Goal: Task Accomplishment & Management: Manage account settings

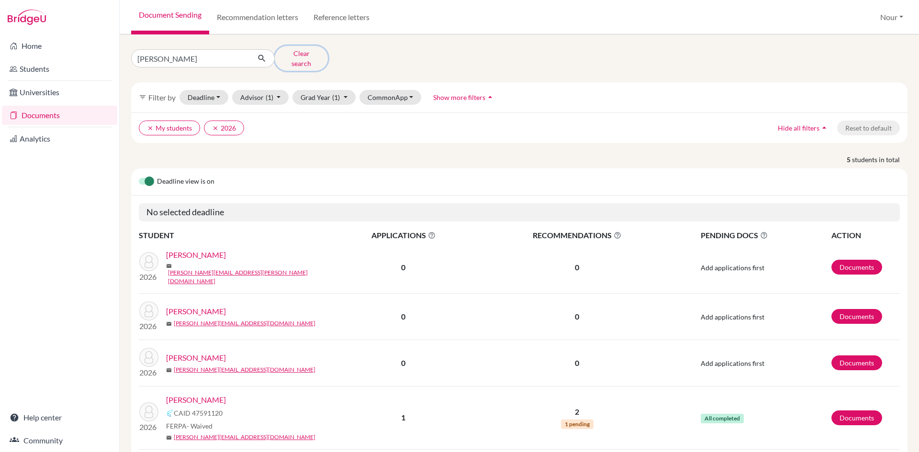
click at [293, 57] on button "Clear search" at bounding box center [301, 58] width 53 height 25
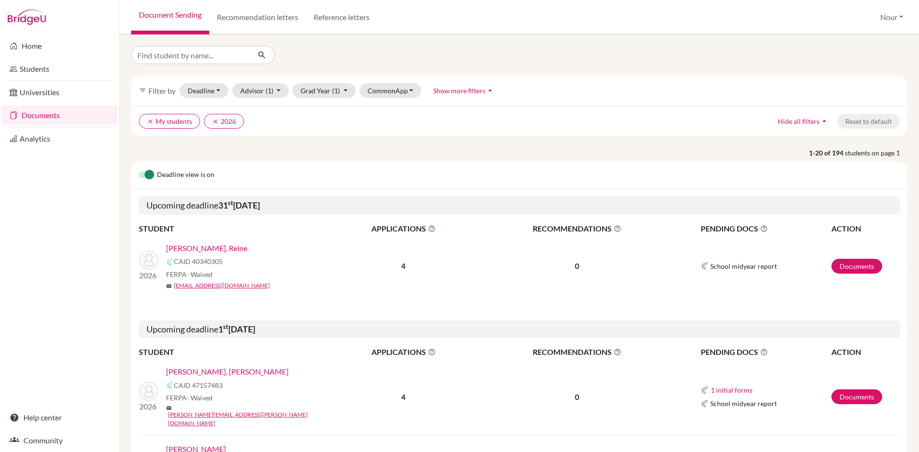
click at [329, 150] on p "1-20 of 194 students on page 1" at bounding box center [519, 153] width 790 height 10
click at [241, 23] on link "Recommendation letters" at bounding box center [257, 17] width 97 height 34
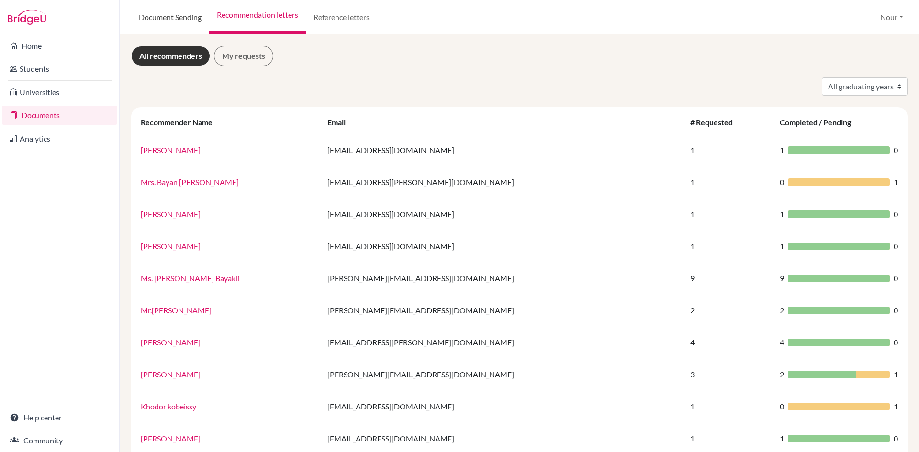
click at [180, 24] on link "Document Sending" at bounding box center [170, 17] width 78 height 34
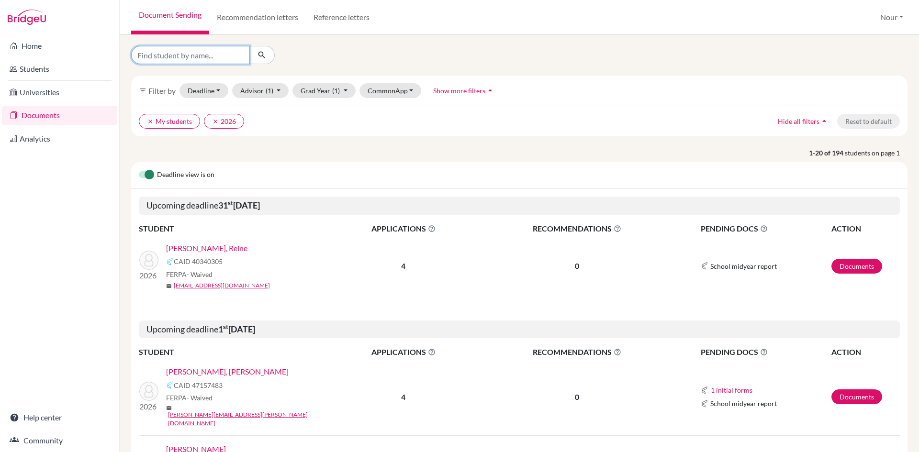
click at [207, 53] on input "Find student by name..." at bounding box center [190, 55] width 119 height 18
type input "sidra"
click button "submit" at bounding box center [261, 55] width 25 height 18
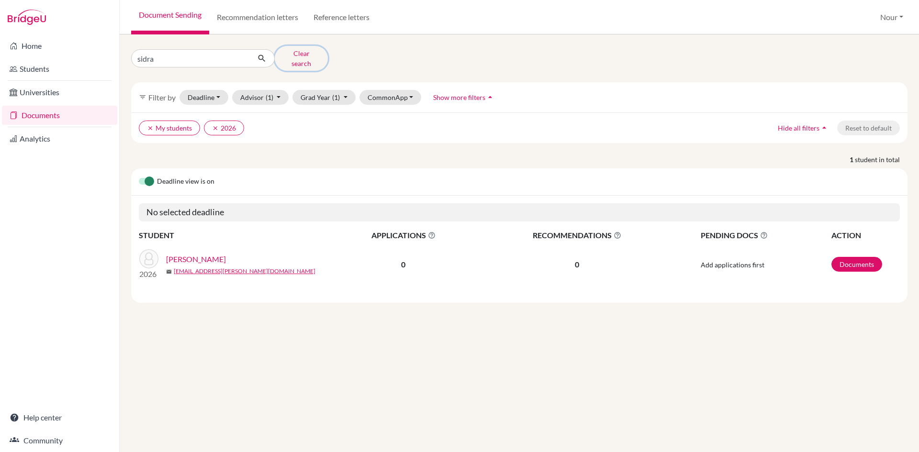
click at [286, 56] on button "Clear search" at bounding box center [301, 58] width 53 height 25
